Goal: Information Seeking & Learning: Learn about a topic

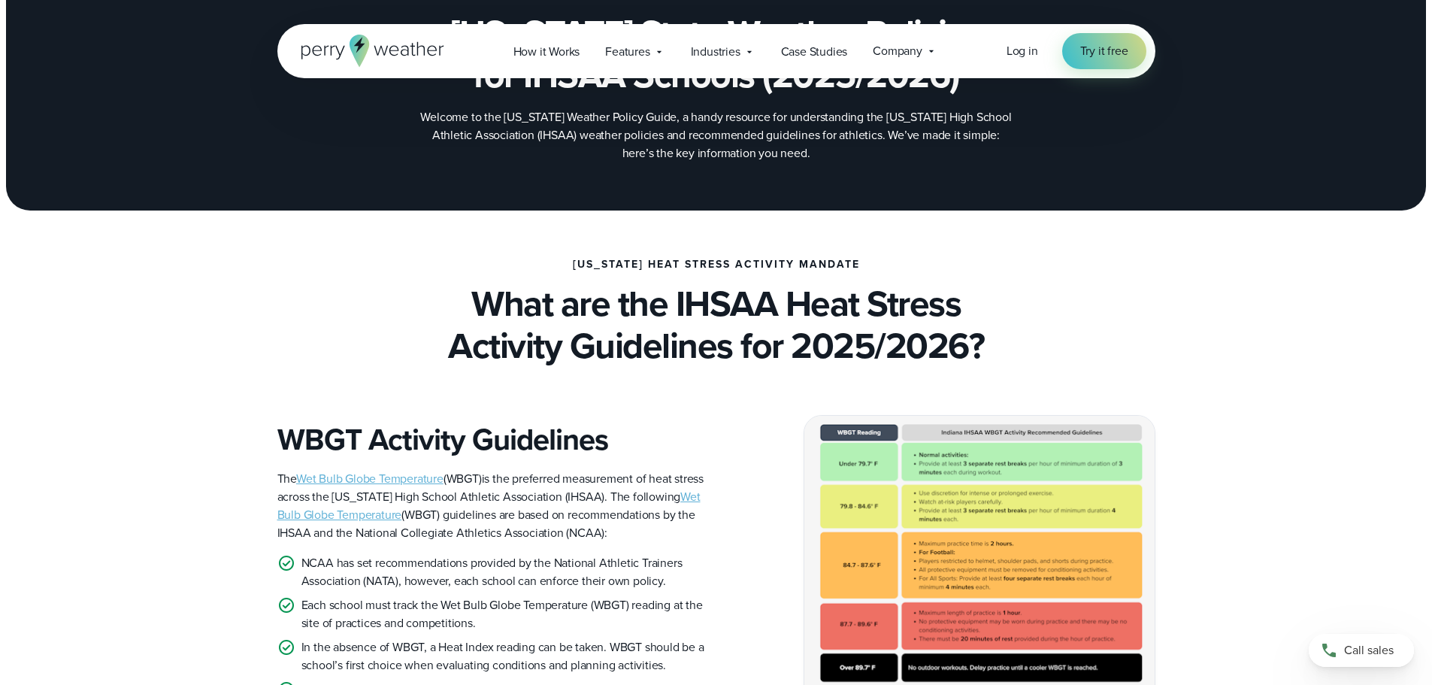
scroll to position [301, 0]
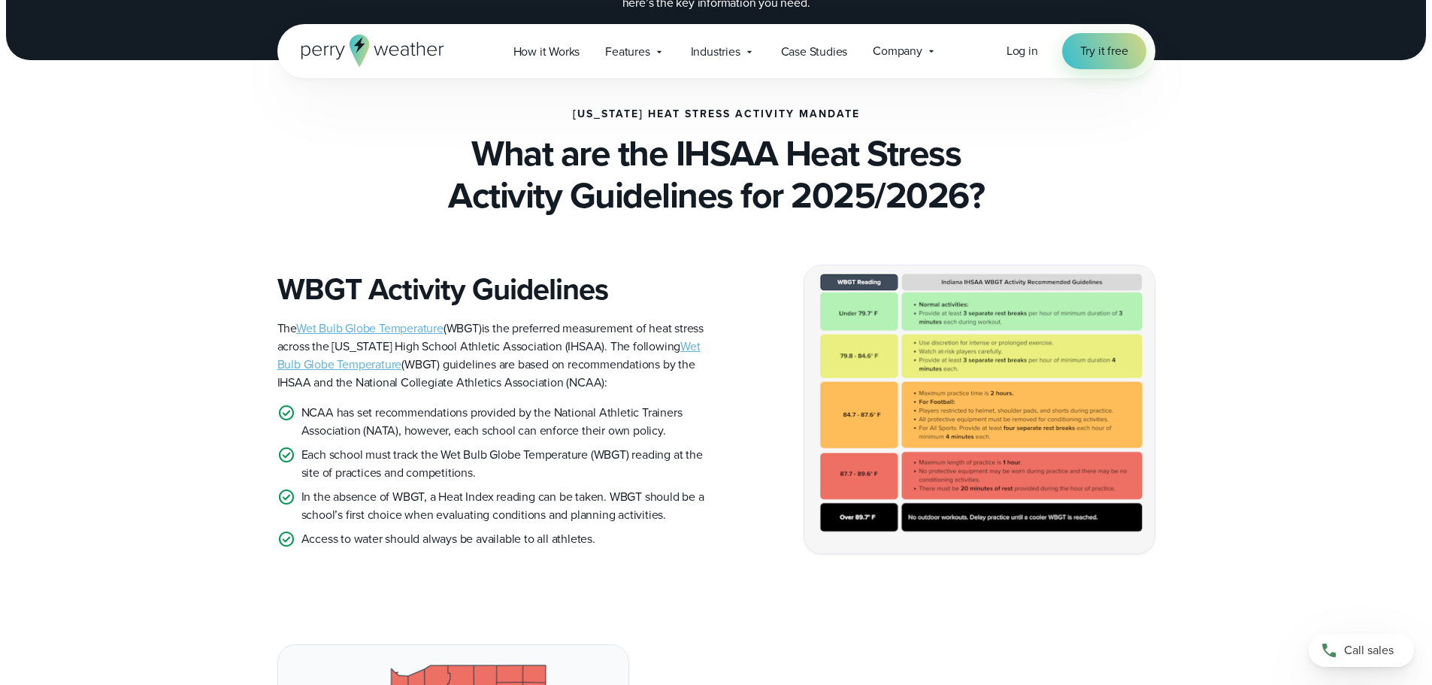
click at [1019, 344] on img at bounding box center [979, 409] width 350 height 288
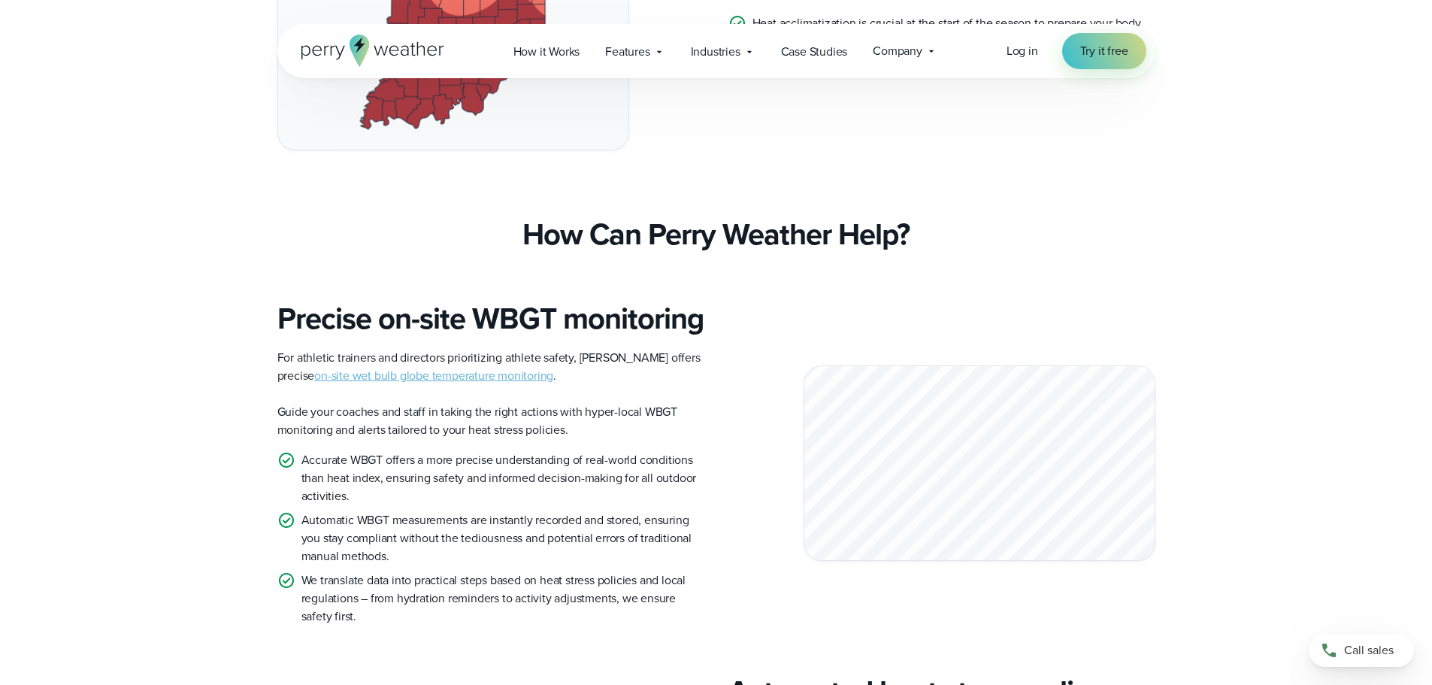
scroll to position [977, 0]
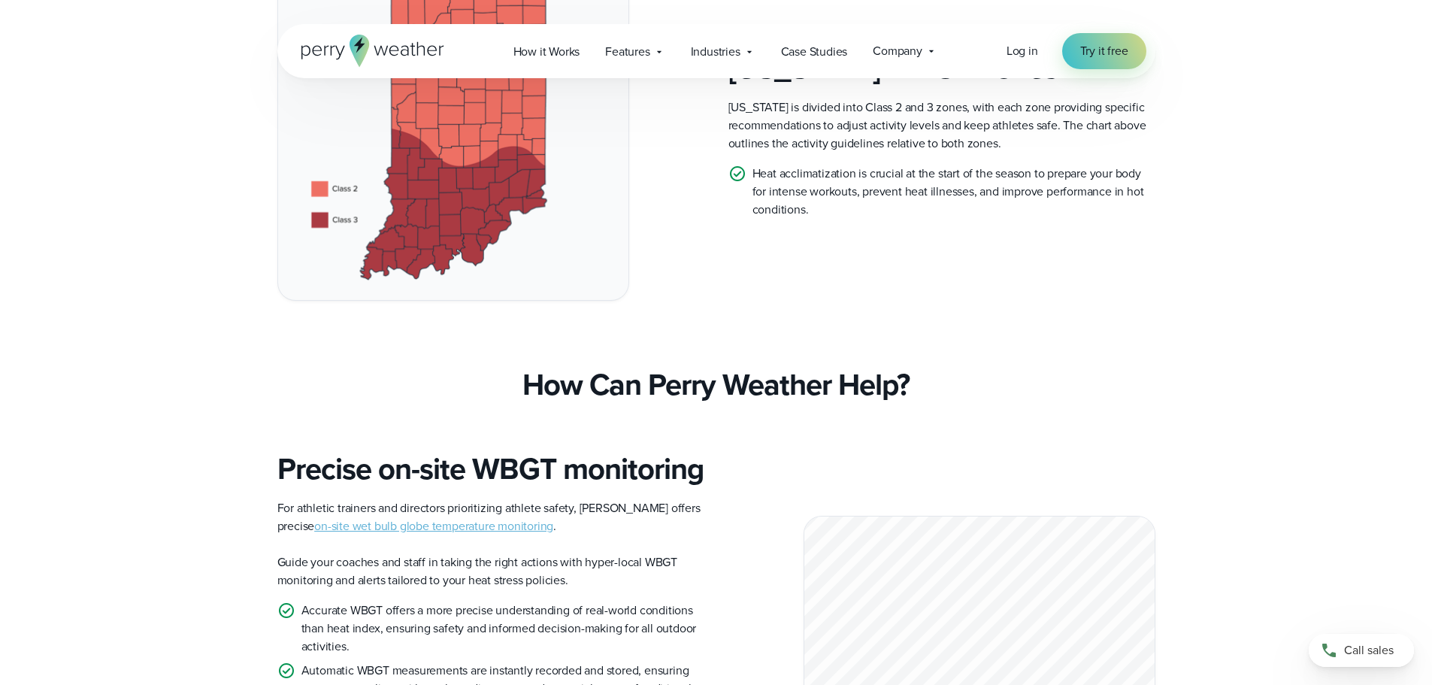
click at [447, 534] on link "on-site wet bulb globe temperature monitoring" at bounding box center [433, 525] width 239 height 17
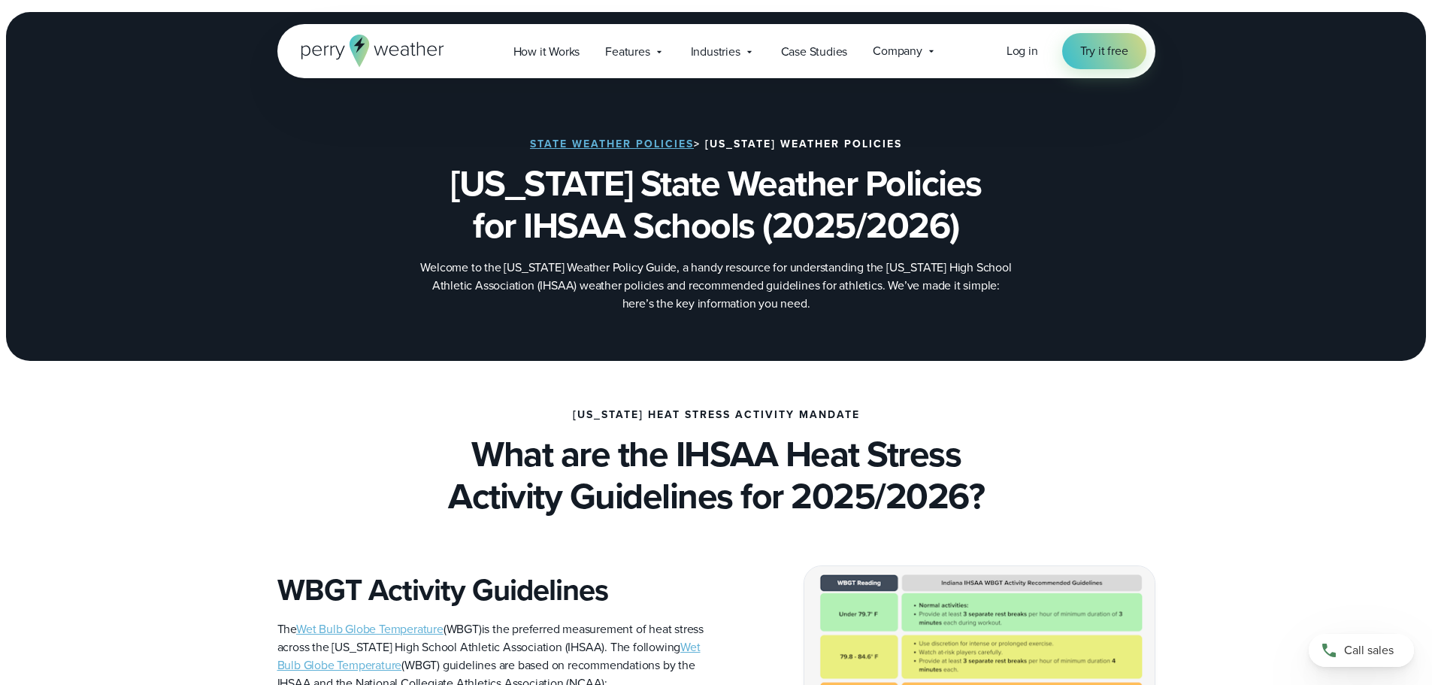
scroll to position [301, 0]
